Goal: Transaction & Acquisition: Subscribe to service/newsletter

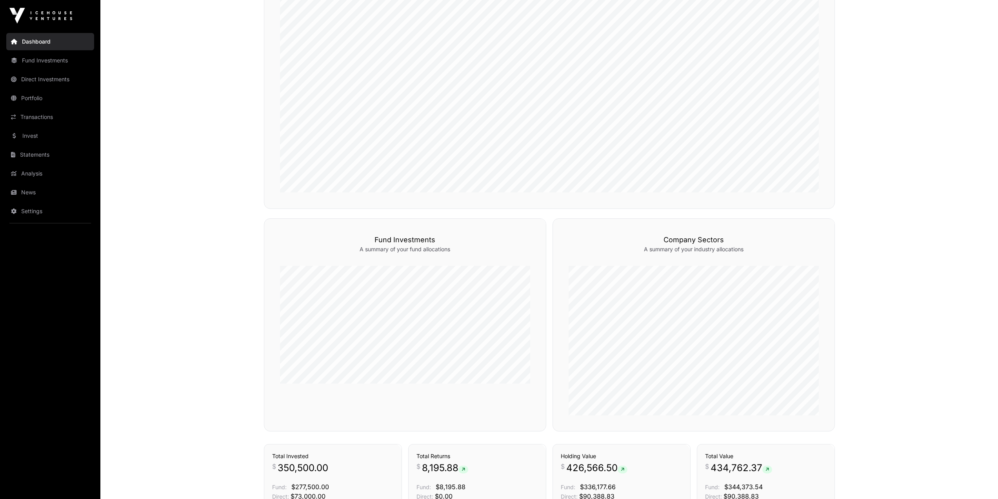
scroll to position [456, 0]
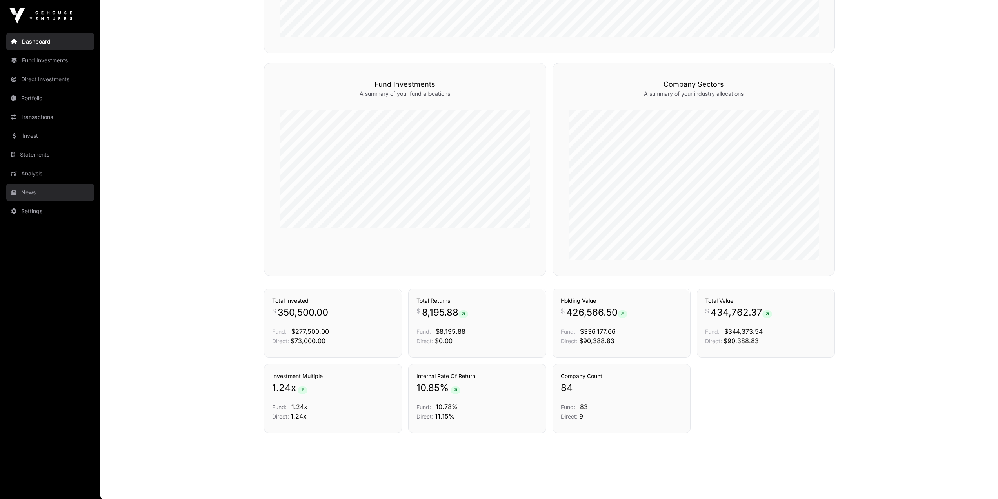
click at [15, 189] on icon at bounding box center [13, 191] width 5 height 5
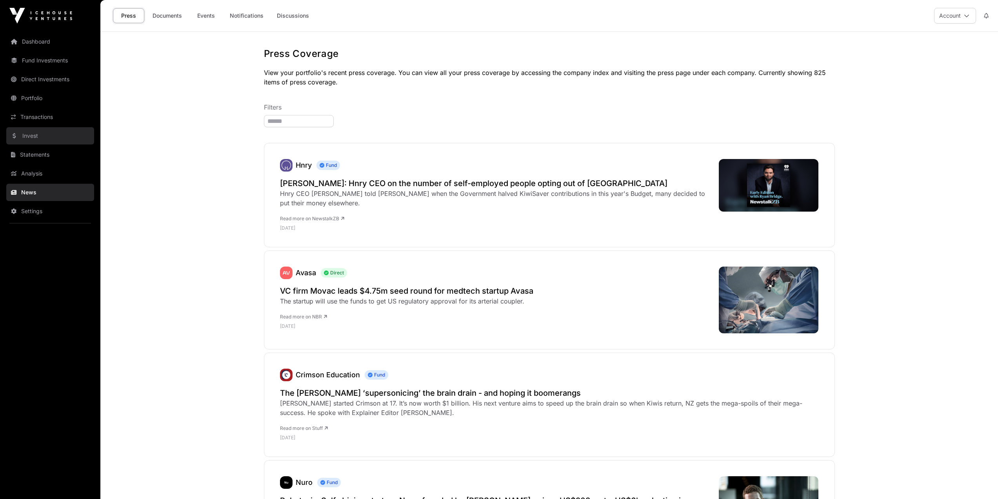
click at [28, 138] on link "Invest" at bounding box center [50, 135] width 88 height 17
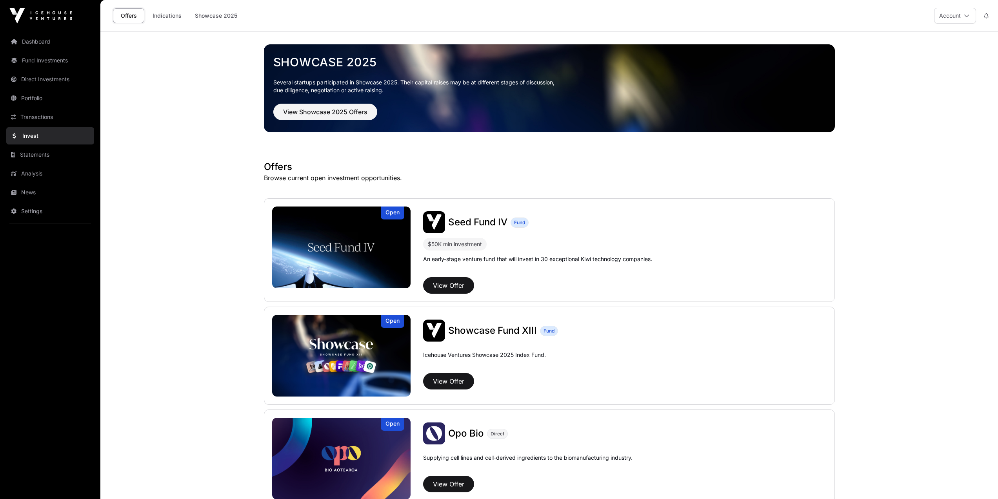
click at [28, 138] on link "Invest" at bounding box center [50, 135] width 88 height 17
click at [31, 115] on link "Transactions" at bounding box center [50, 116] width 88 height 17
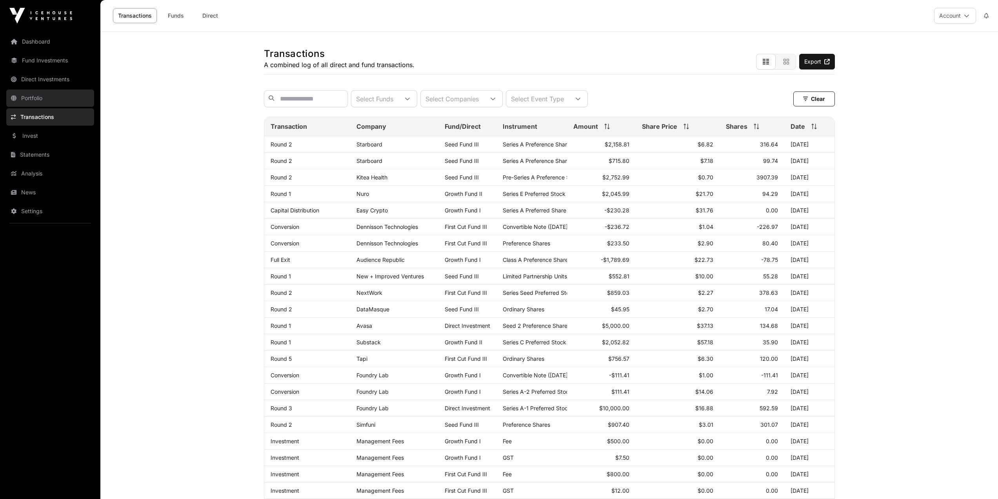
click at [36, 100] on link "Portfolio" at bounding box center [50, 97] width 88 height 17
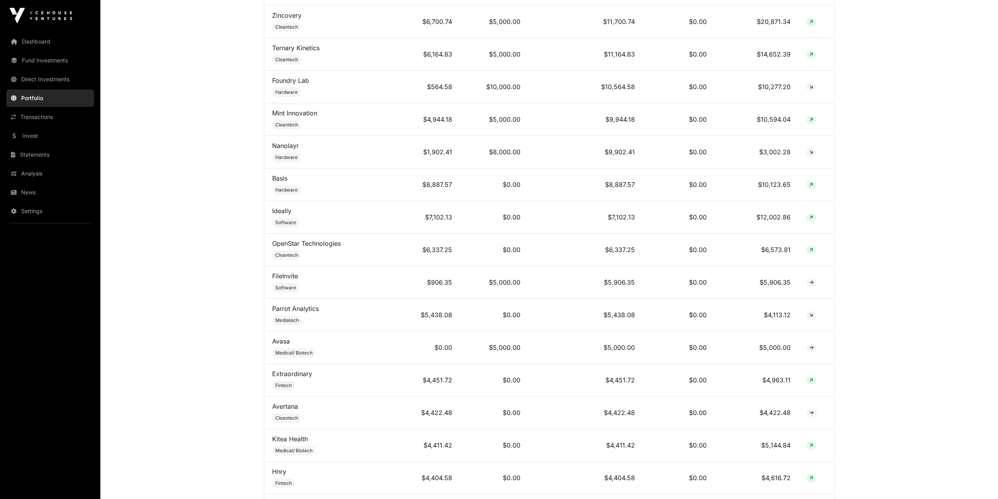
scroll to position [706, 0]
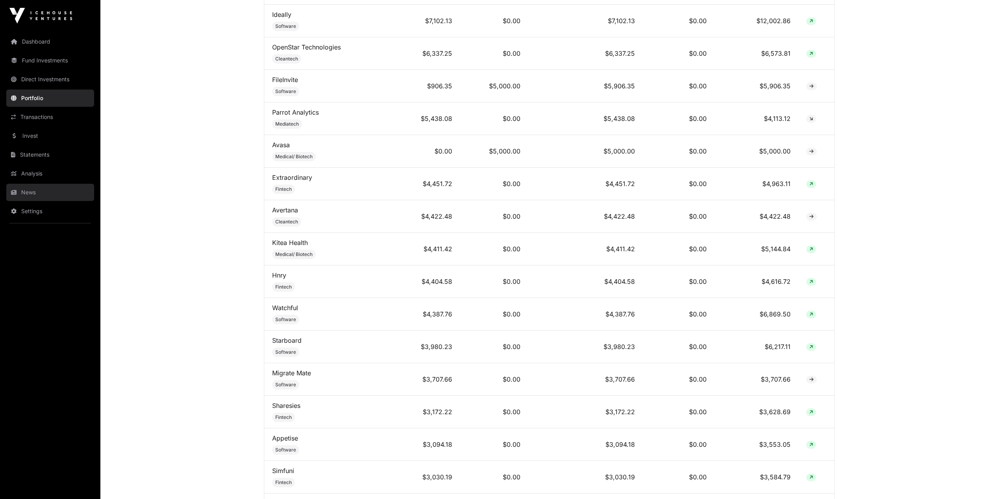
click at [47, 187] on link "News" at bounding box center [50, 192] width 88 height 17
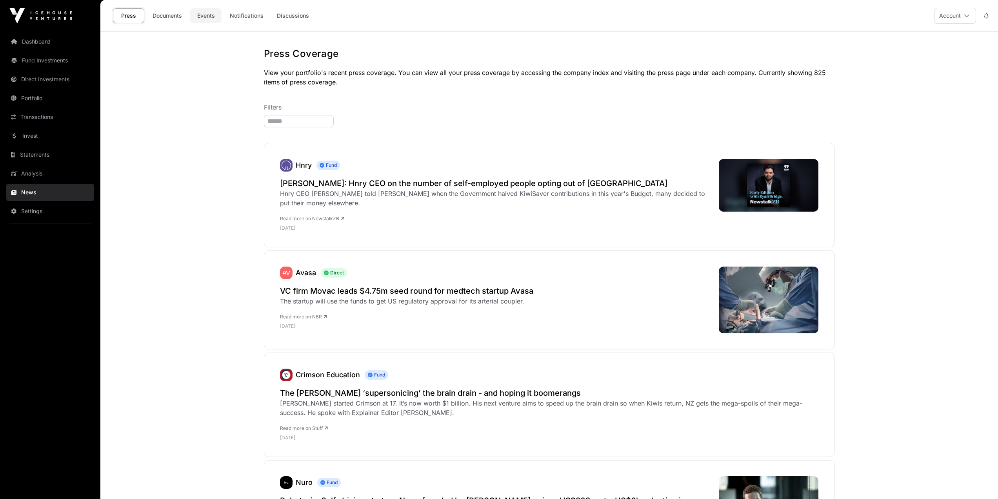
click at [201, 14] on link "Events" at bounding box center [205, 15] width 31 height 15
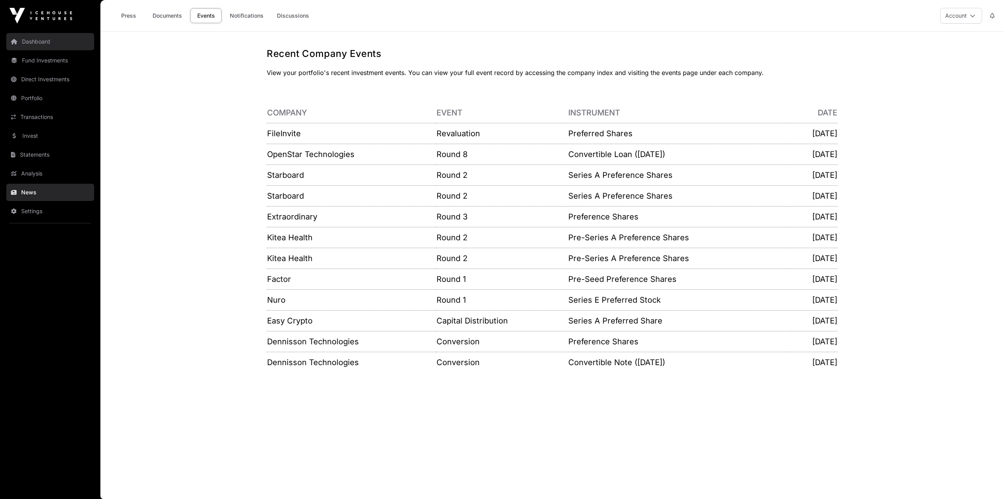
click at [39, 48] on link "Dashboard" at bounding box center [50, 41] width 88 height 17
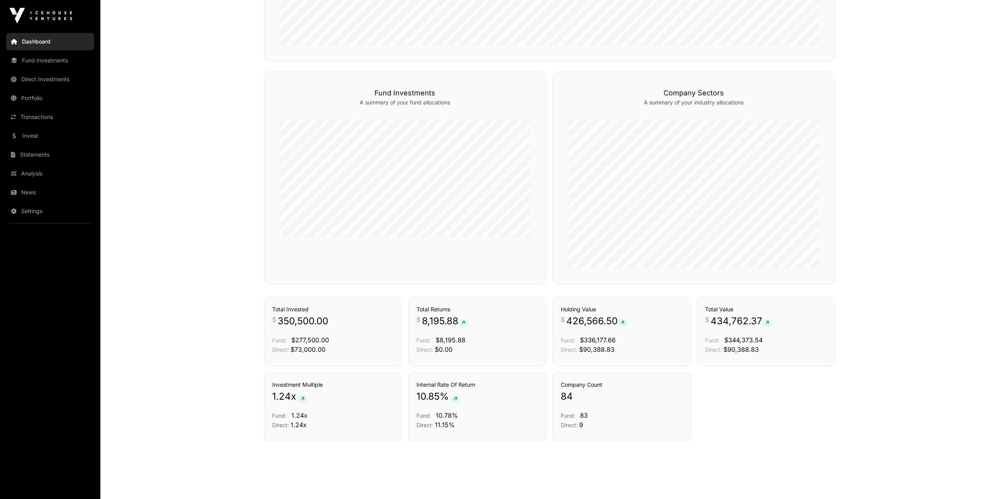
scroll to position [456, 0]
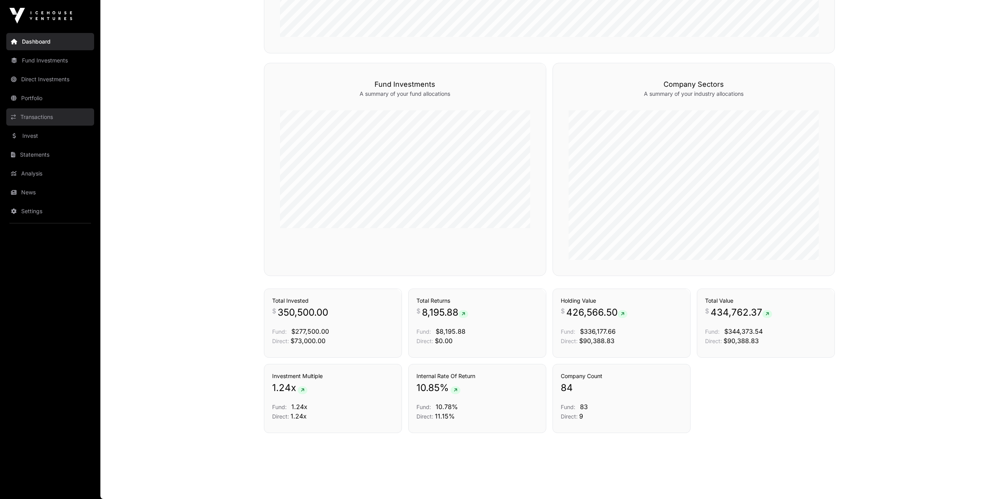
click at [32, 114] on link "Transactions" at bounding box center [50, 116] width 88 height 17
click at [34, 102] on link "Portfolio" at bounding box center [50, 97] width 88 height 17
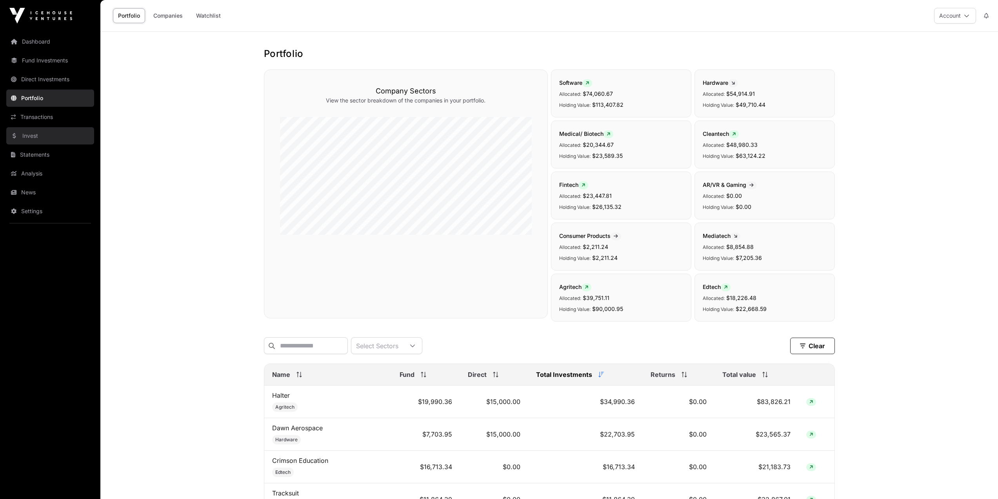
click at [25, 142] on link "Invest" at bounding box center [50, 135] width 88 height 17
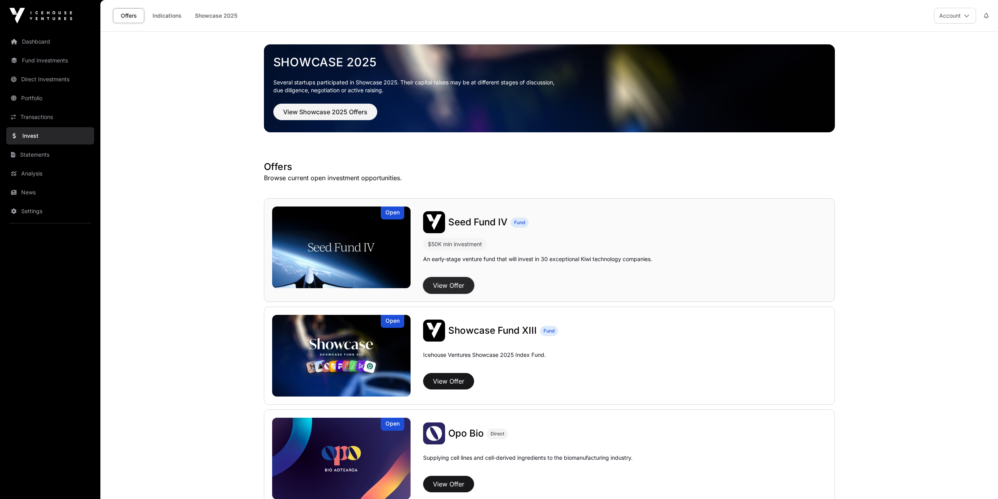
click at [455, 284] on button "View Offer" at bounding box center [448, 285] width 51 height 16
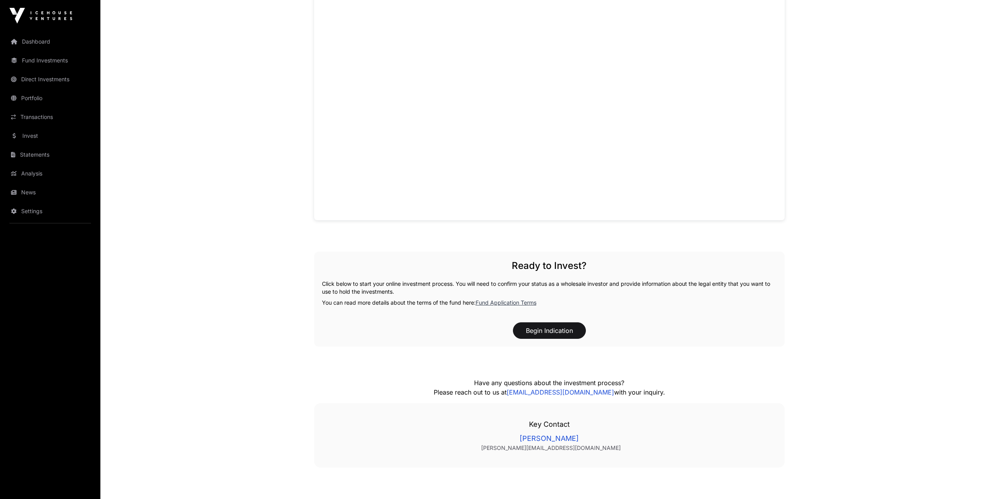
scroll to position [628, 0]
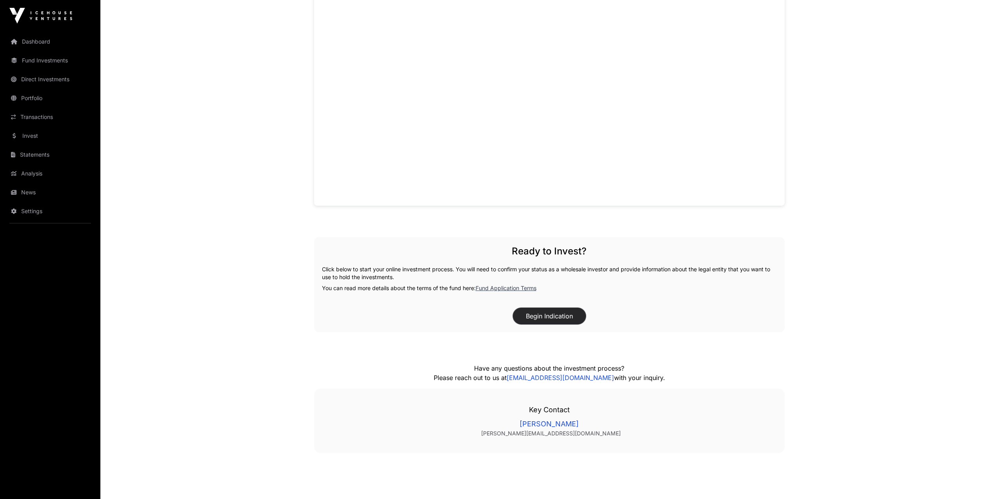
click at [542, 312] on button "Begin Indication" at bounding box center [549, 316] width 73 height 16
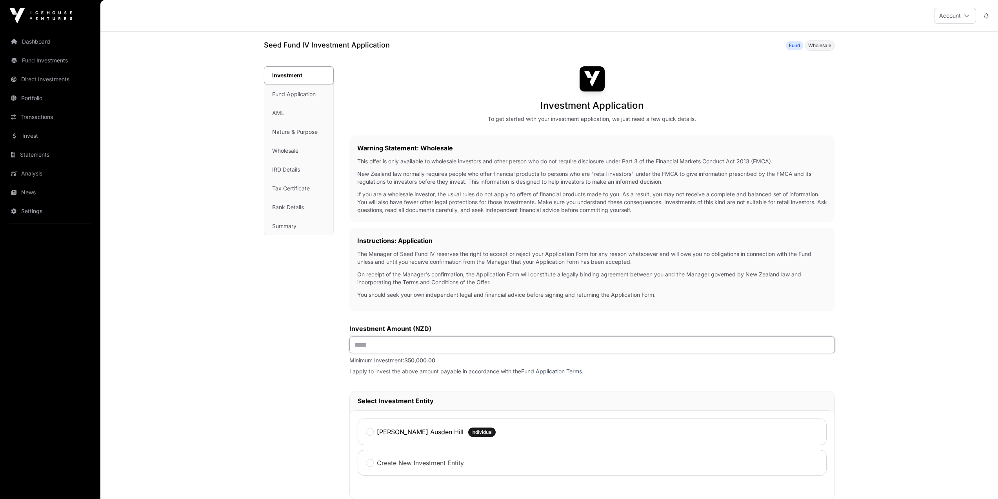
click at [390, 350] on input "text" at bounding box center [592, 344] width 486 height 17
type input "*******"
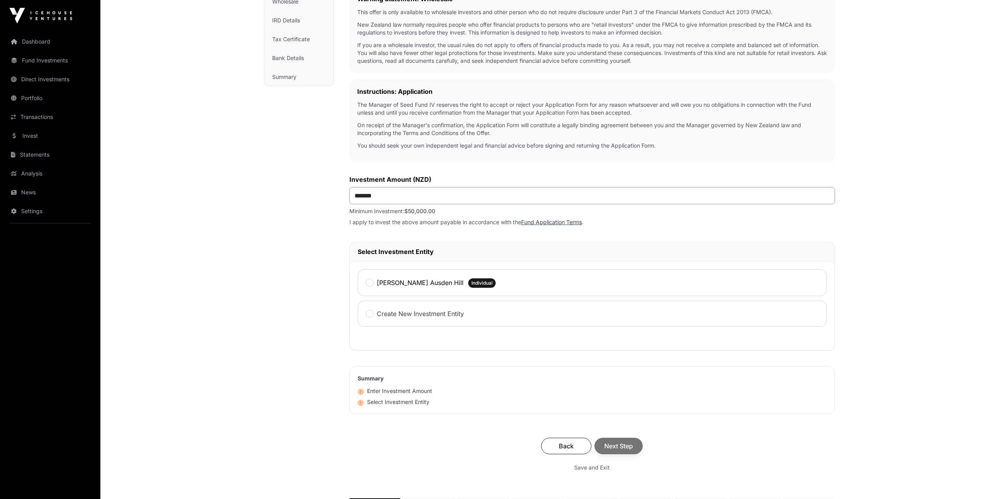
scroll to position [196, 0]
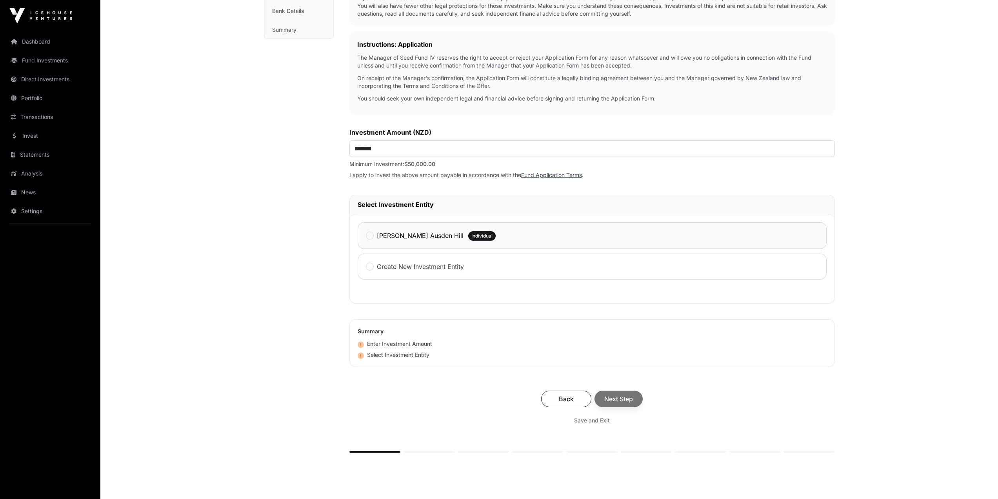
click at [385, 238] on label "[PERSON_NAME] Ausden Hill" at bounding box center [420, 235] width 87 height 9
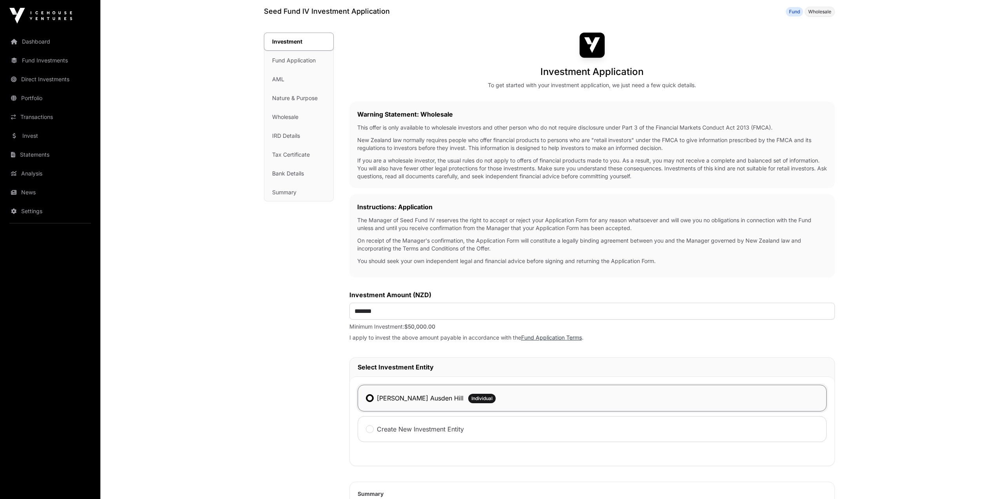
scroll to position [0, 0]
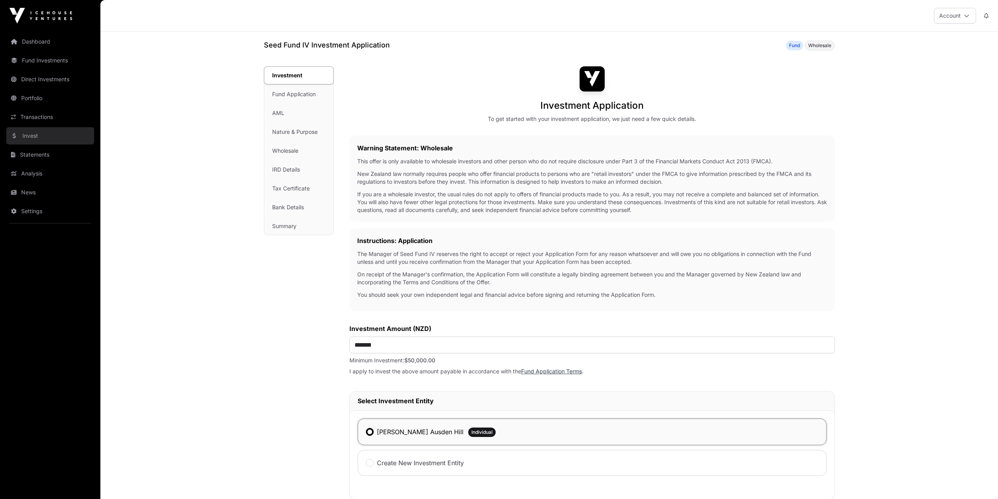
drag, startPoint x: 45, startPoint y: 39, endPoint x: 25, endPoint y: 136, distance: 99.3
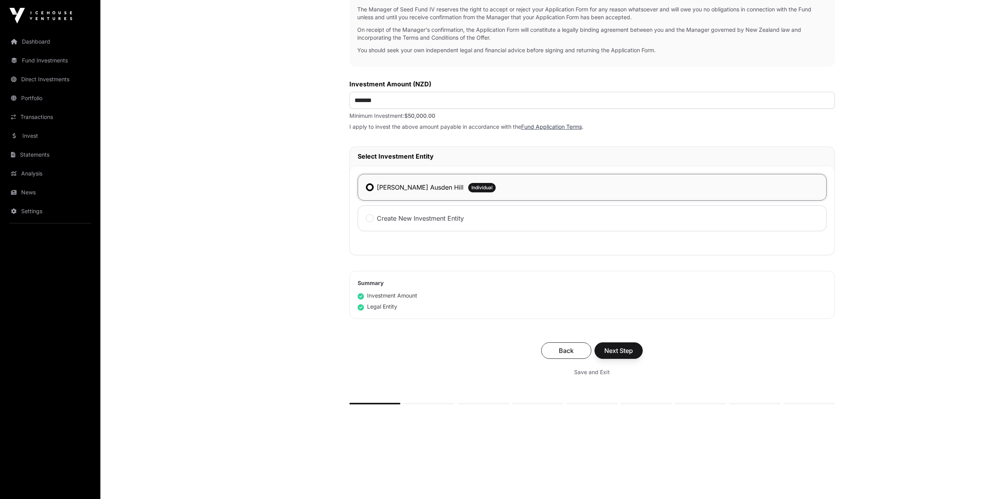
scroll to position [248, 0]
click at [632, 348] on span "Next Step" at bounding box center [618, 347] width 29 height 9
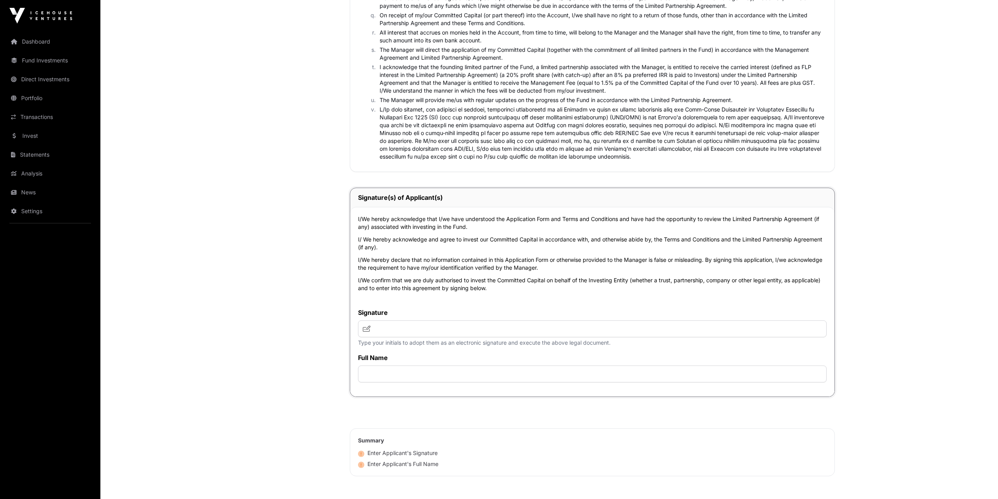
scroll to position [1530, 0]
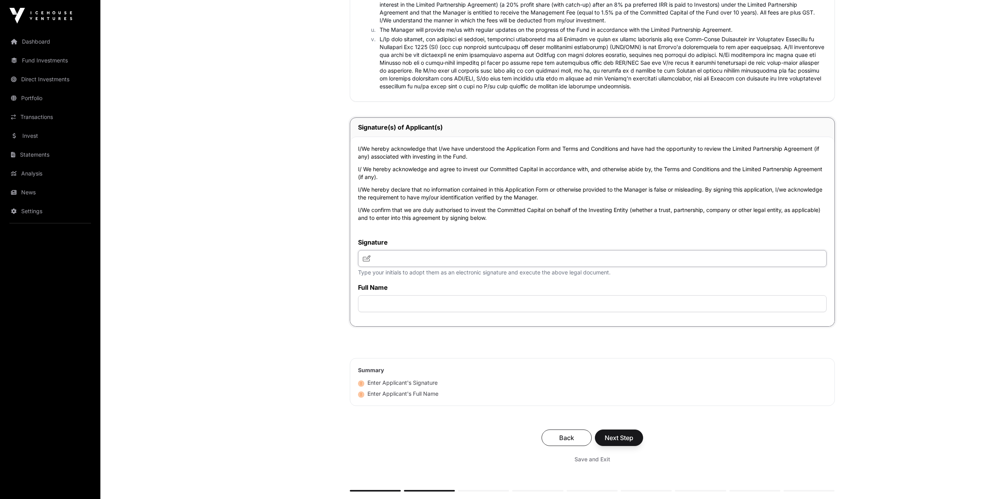
click at [397, 266] on input "text" at bounding box center [592, 258] width 469 height 17
type input "***"
click at [415, 307] on input "text" at bounding box center [592, 303] width 469 height 17
type input "**********"
click at [624, 441] on span "Next Step" at bounding box center [619, 437] width 29 height 9
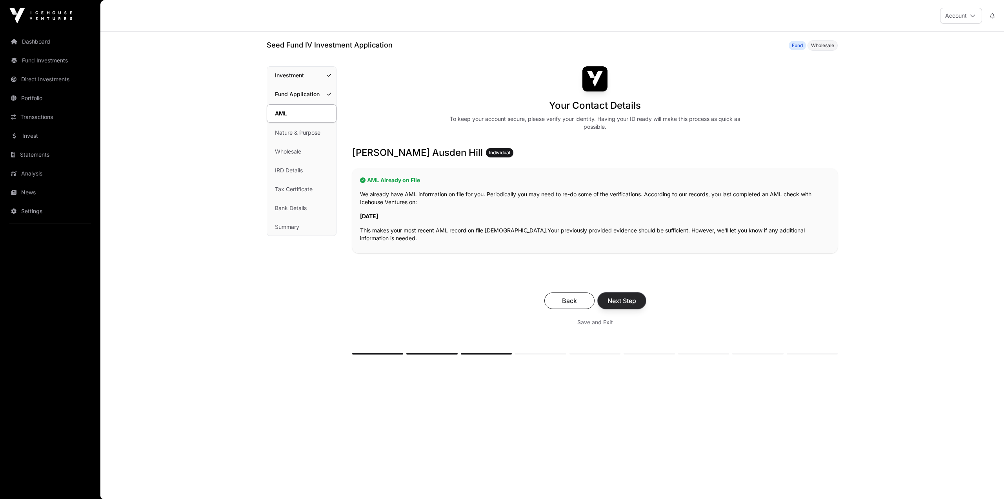
click at [636, 302] on span "Next Step" at bounding box center [622, 300] width 29 height 9
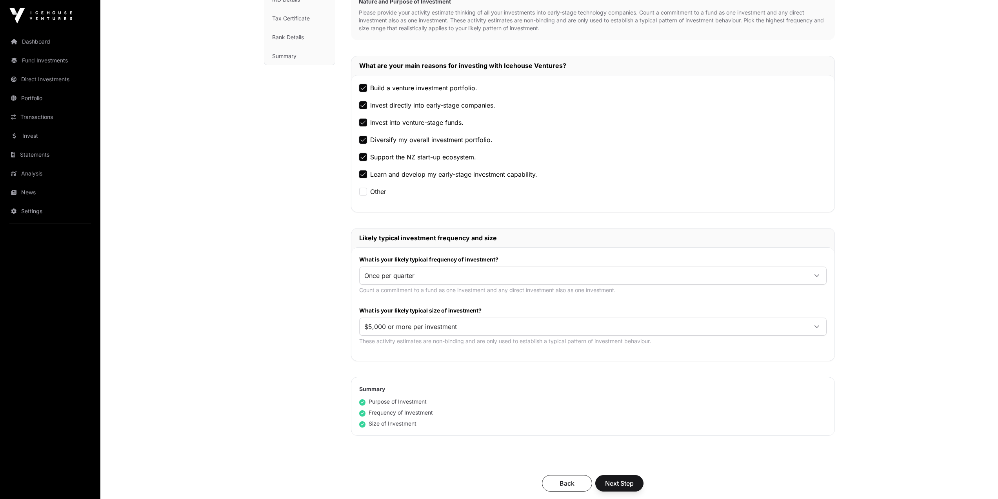
scroll to position [275, 0]
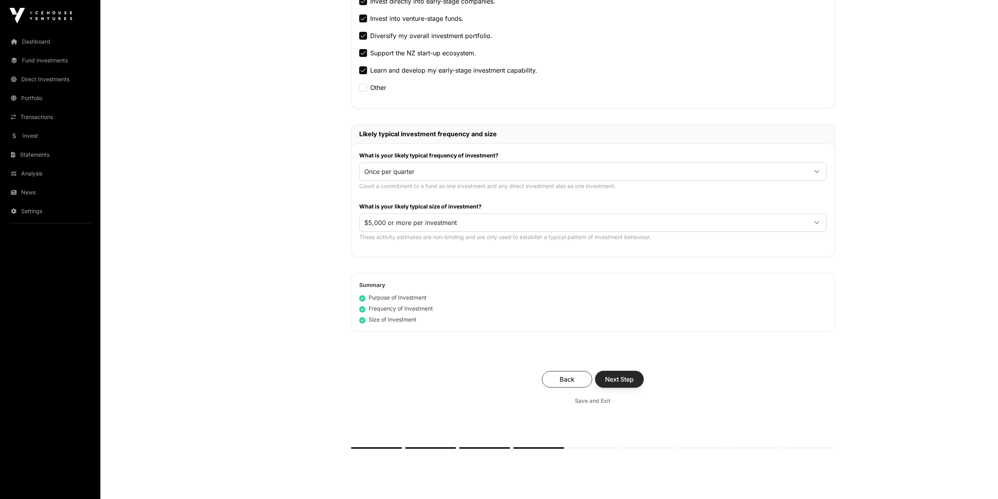
click at [632, 378] on span "Next Step" at bounding box center [619, 378] width 29 height 9
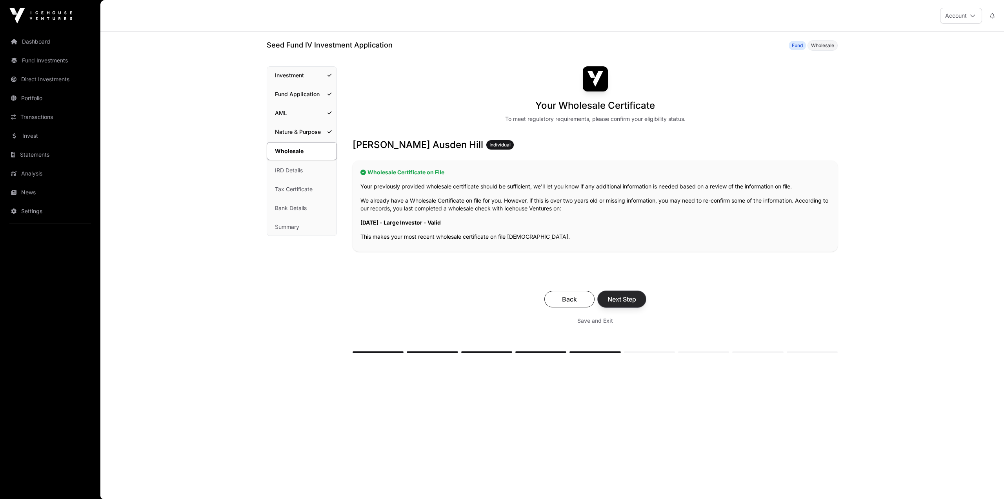
click at [632, 300] on span "Next Step" at bounding box center [622, 298] width 29 height 9
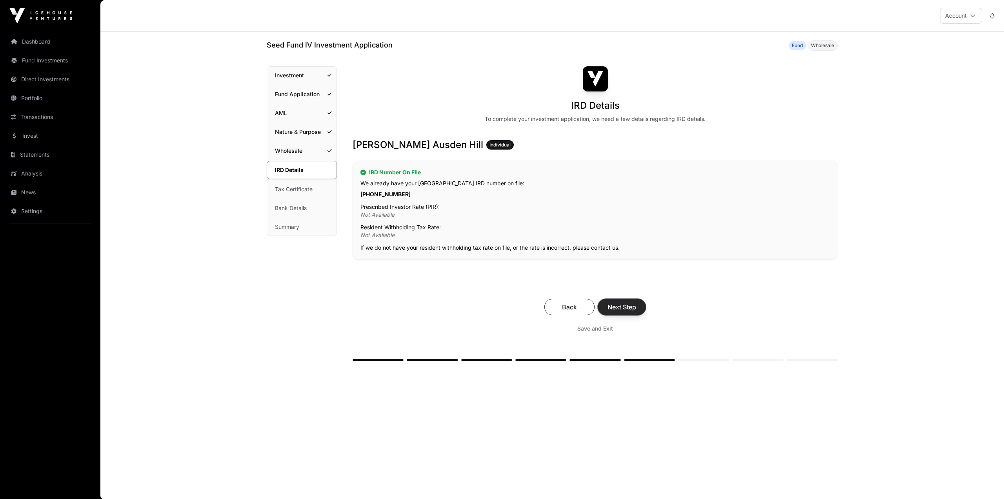
click at [633, 302] on button "Next Step" at bounding box center [622, 306] width 48 height 16
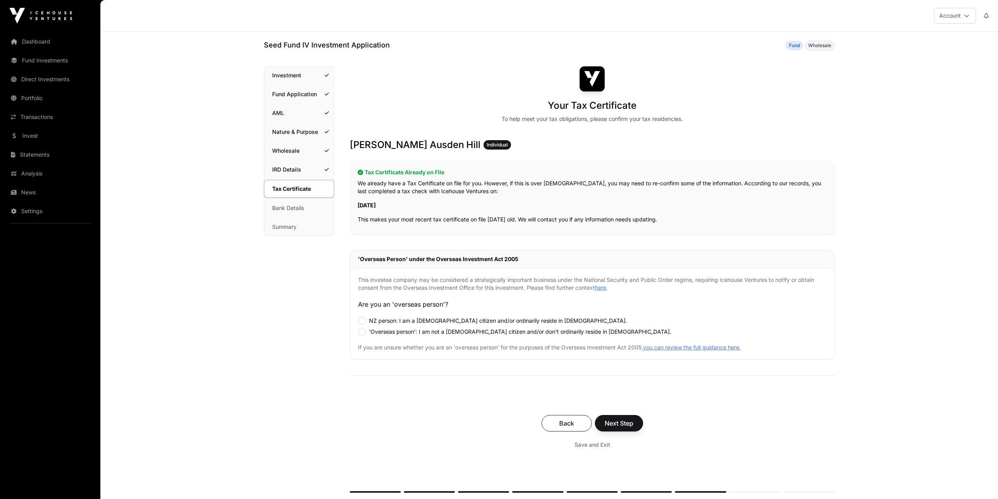
click at [396, 319] on label "NZ person: I am a [DEMOGRAPHIC_DATA] citizen and/or ordinarily reside in [DEMOG…" at bounding box center [498, 321] width 258 height 8
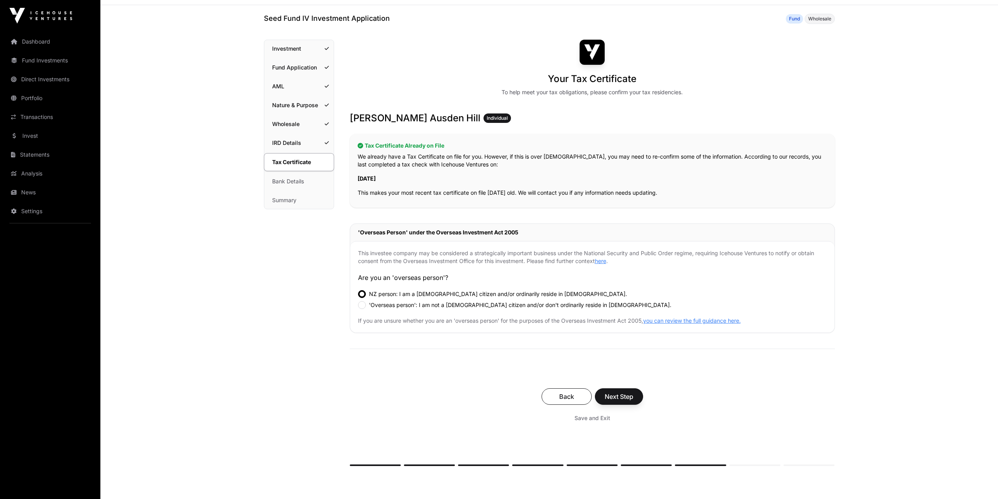
scroll to position [39, 0]
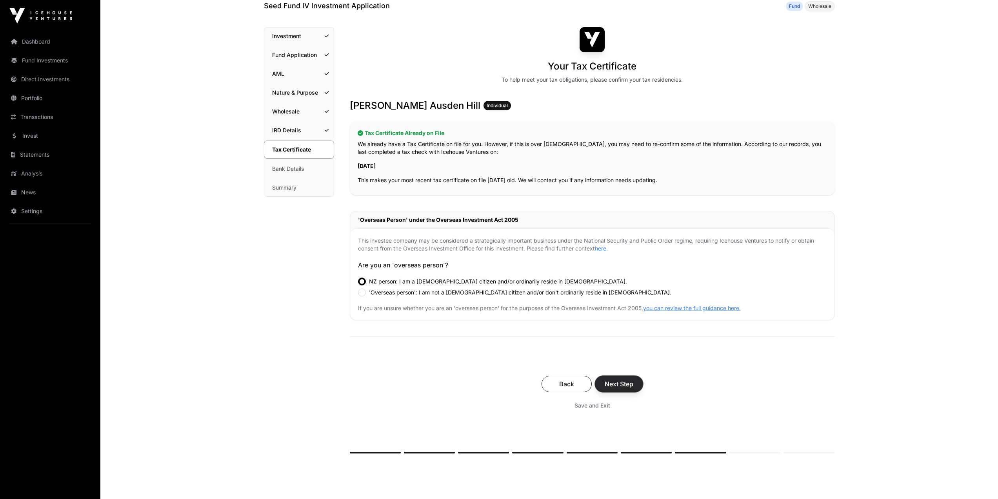
click at [636, 382] on button "Next Step" at bounding box center [619, 383] width 48 height 16
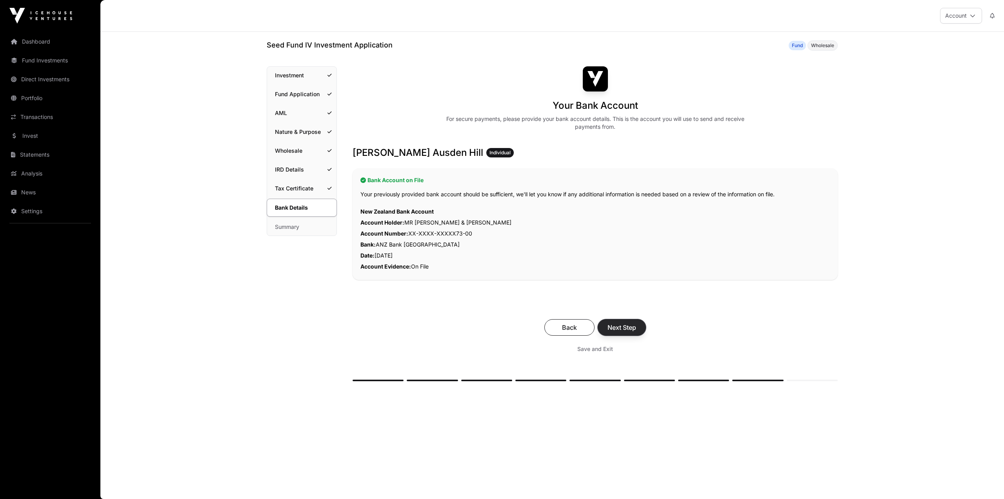
click at [630, 327] on span "Next Step" at bounding box center [622, 326] width 29 height 9
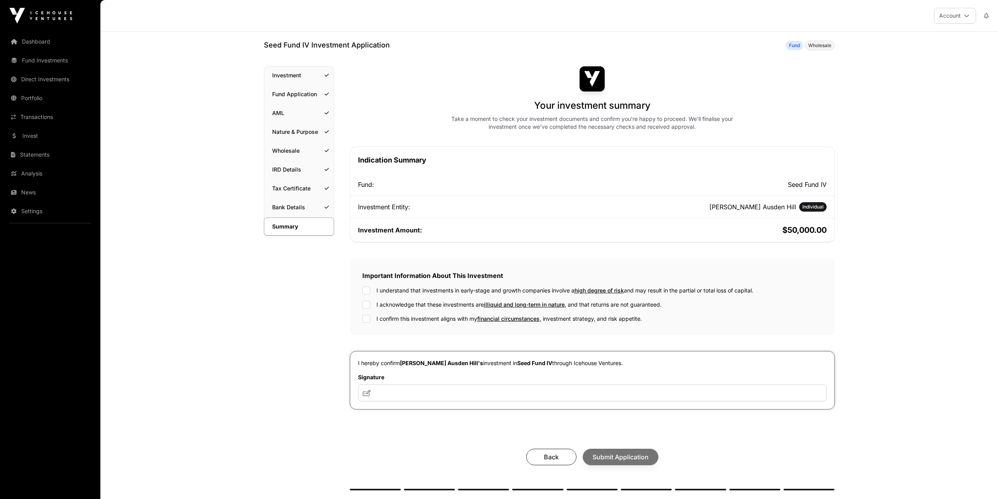
click at [382, 292] on label "I understand that investments in early-stage and growth companies involve a hig…" at bounding box center [565, 290] width 377 height 8
drag, startPoint x: 378, startPoint y: 297, endPoint x: 375, endPoint y: 308, distance: 11.4
click at [378, 297] on div "I understand that investments in early-stage and growth companies involve a hig…" at bounding box center [592, 304] width 460 height 36
click at [375, 308] on div "I understand that investments in early-stage and growth companies involve a hig…" at bounding box center [592, 304] width 460 height 36
click at [372, 318] on div "I confirm this investment aligns with my financial circumstances , investment s…" at bounding box center [592, 319] width 460 height 8
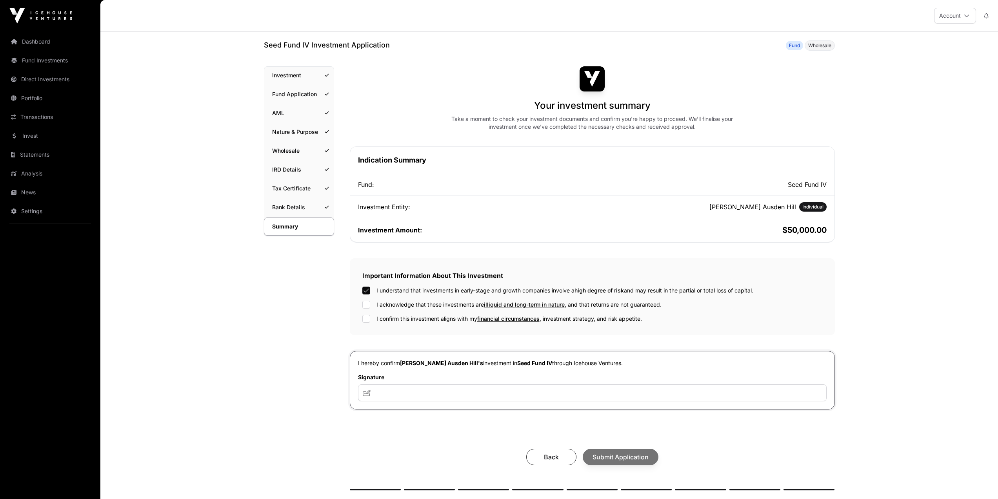
click at [368, 309] on div "I understand that investments in early-stage and growth companies involve a hig…" at bounding box center [592, 304] width 460 height 36
drag, startPoint x: 391, startPoint y: 400, endPoint x: 391, endPoint y: 395, distance: 5.1
click at [391, 400] on input "text" at bounding box center [592, 392] width 469 height 17
type input "***"
drag, startPoint x: 599, startPoint y: 460, endPoint x: 595, endPoint y: 458, distance: 5.1
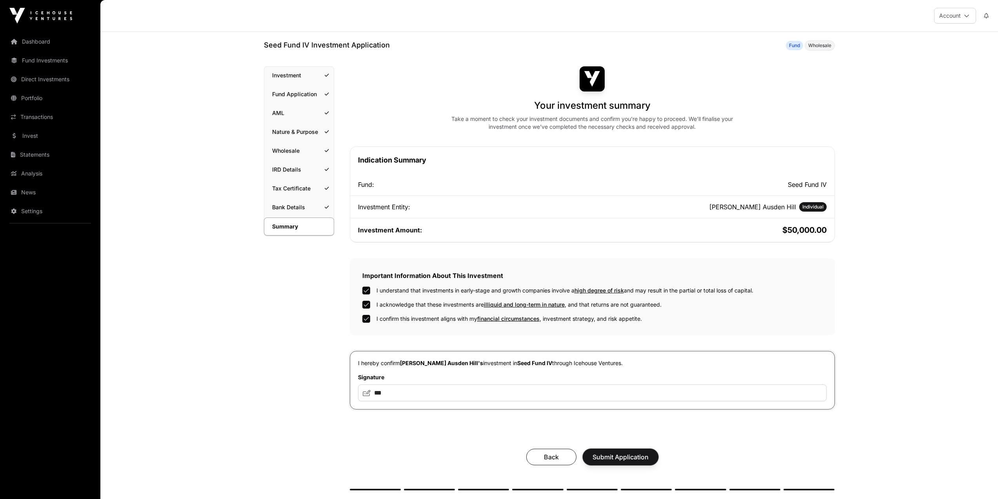
click at [599, 460] on span "Submit Application" at bounding box center [621, 456] width 56 height 9
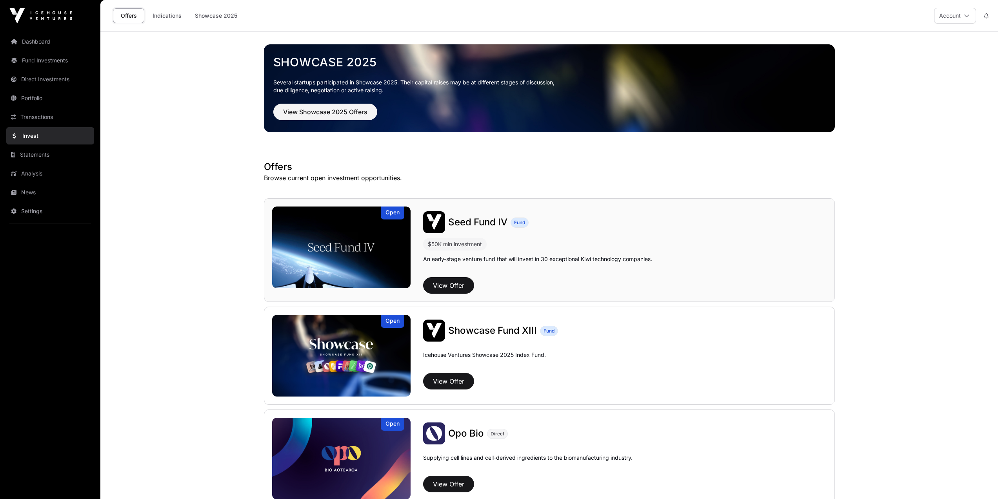
click at [382, 256] on img at bounding box center [341, 247] width 139 height 82
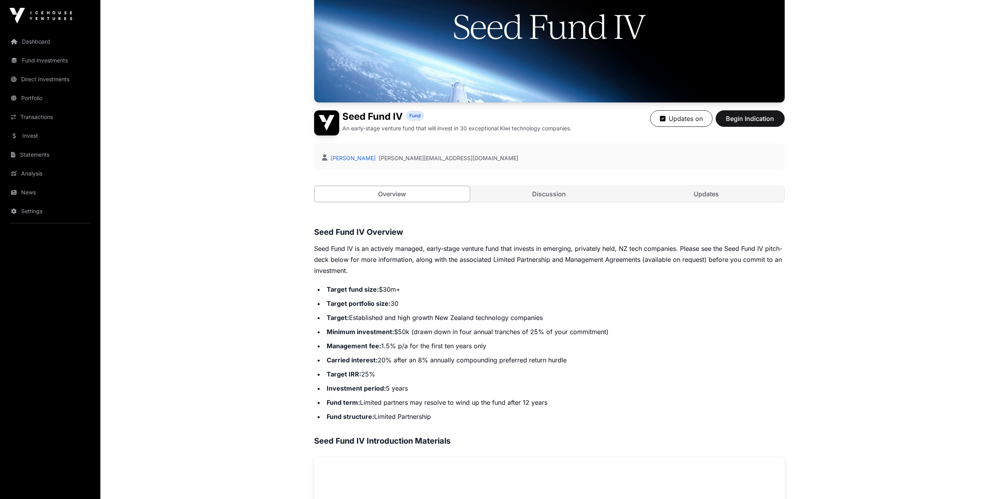
scroll to position [118, 0]
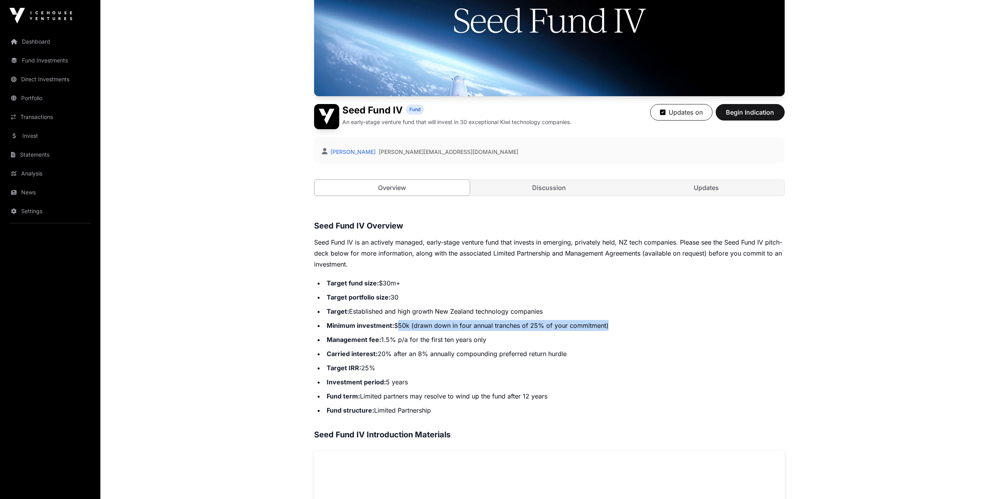
drag, startPoint x: 398, startPoint y: 323, endPoint x: 651, endPoint y: 320, distance: 253.0
click at [651, 320] on li "Minimum investment: $50k (drawn down in four annual tranches of 25% of your com…" at bounding box center [554, 325] width 460 height 11
